Goal: Obtain resource: Download file/media

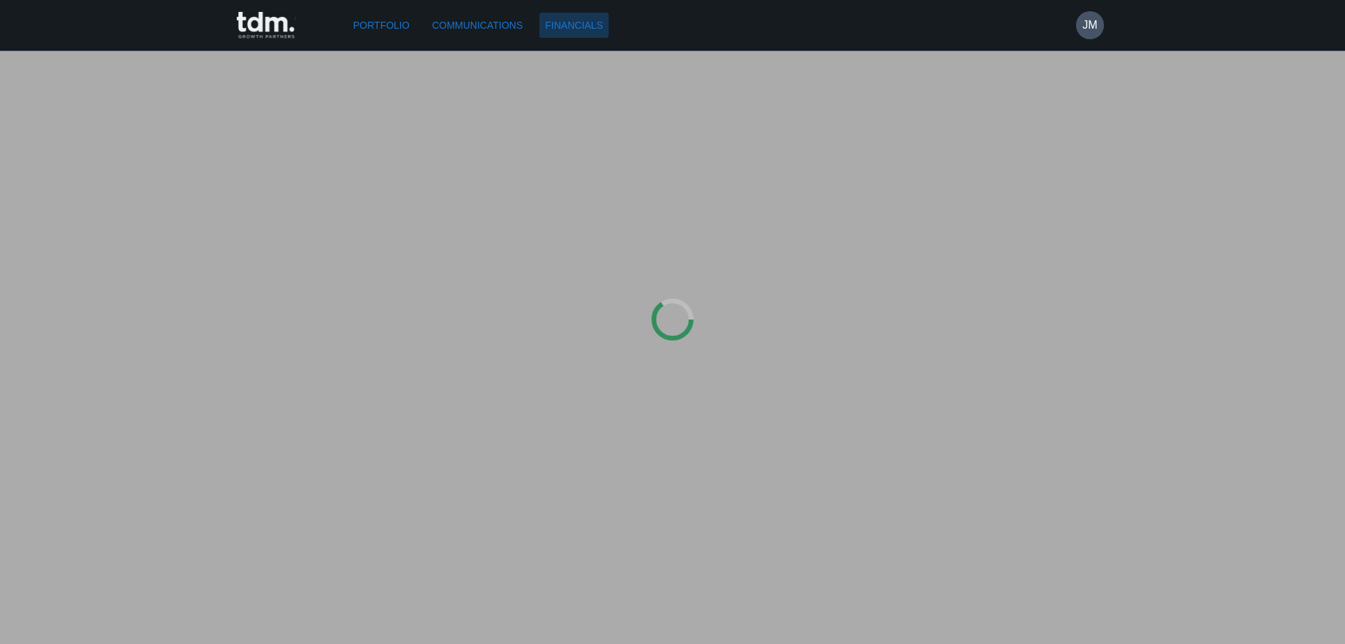
click at [576, 21] on link "Financials" at bounding box center [573, 26] width 69 height 26
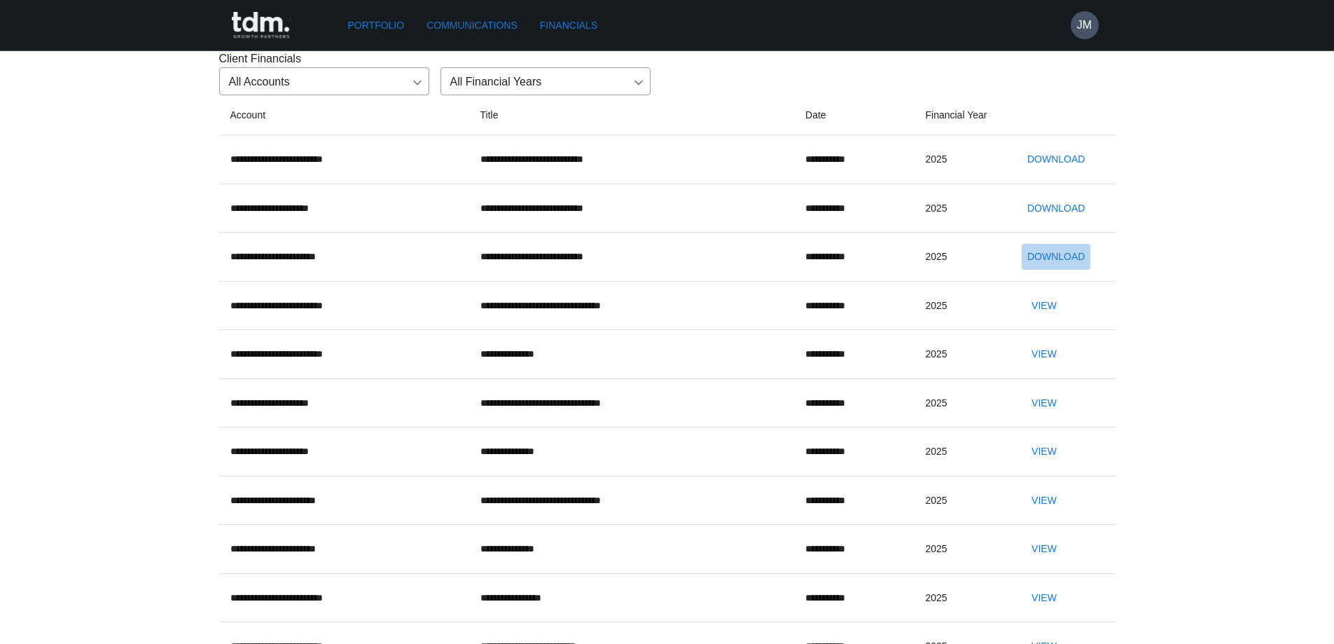
click at [1038, 270] on button "Download" at bounding box center [1056, 257] width 69 height 26
